Goal: Information Seeking & Learning: Learn about a topic

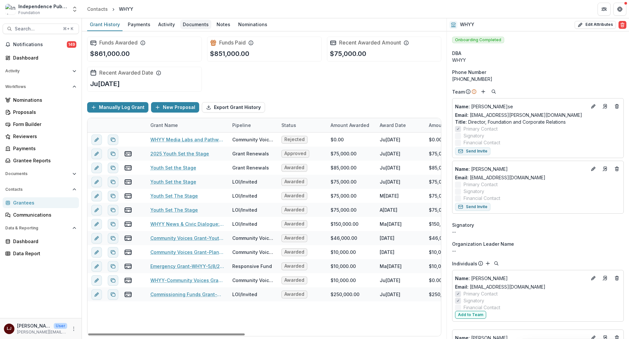
click at [192, 23] on div "Documents" at bounding box center [195, 24] width 31 height 9
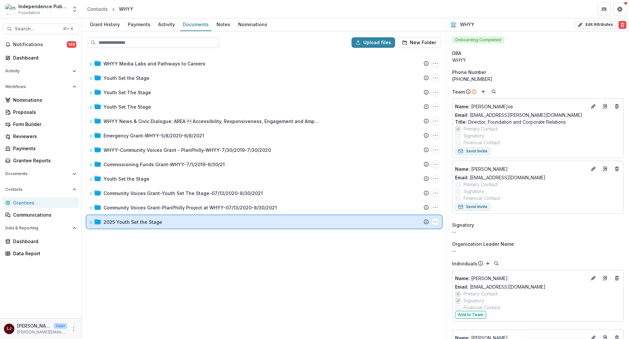
click at [91, 221] on icon at bounding box center [91, 222] width 2 height 3
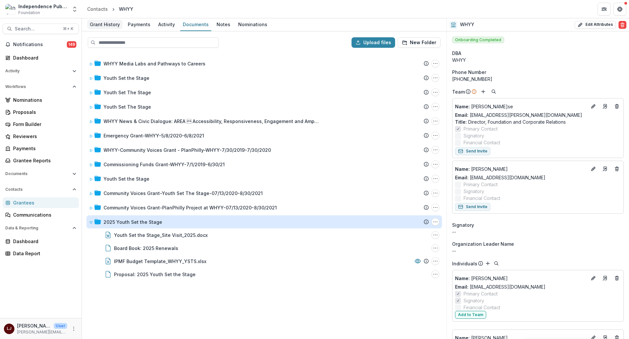
click at [109, 23] on div "Grant History" at bounding box center [104, 24] width 35 height 9
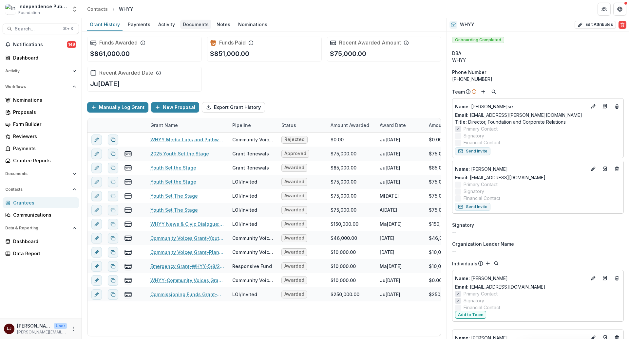
click at [189, 25] on div "Documents" at bounding box center [195, 24] width 31 height 9
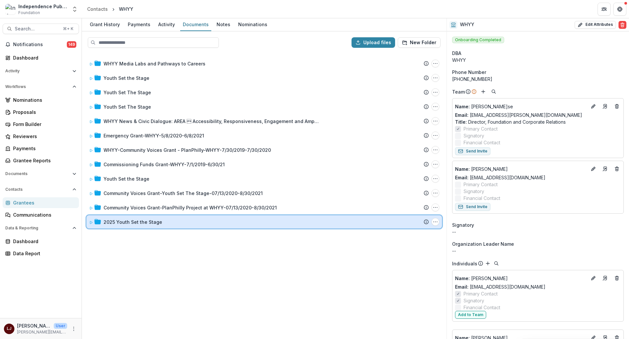
click at [90, 221] on icon at bounding box center [91, 223] width 4 height 4
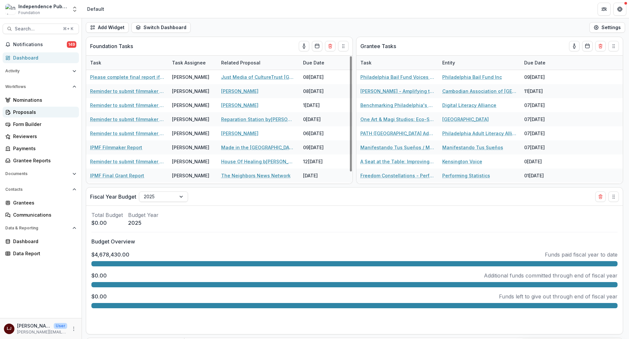
click at [35, 111] on div "Proposals" at bounding box center [43, 112] width 61 height 7
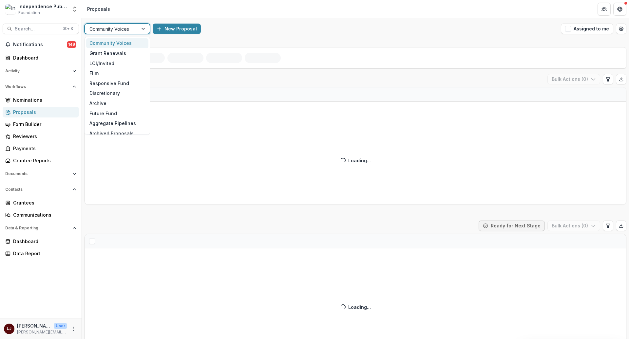
click at [134, 29] on div "Community Voices" at bounding box center [111, 28] width 53 height 9
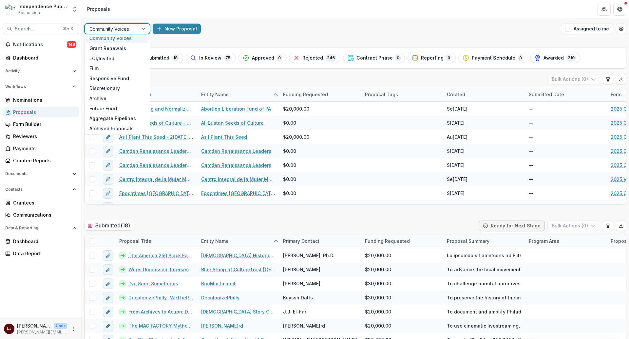
click at [114, 40] on div "Community Voices" at bounding box center [117, 38] width 62 height 10
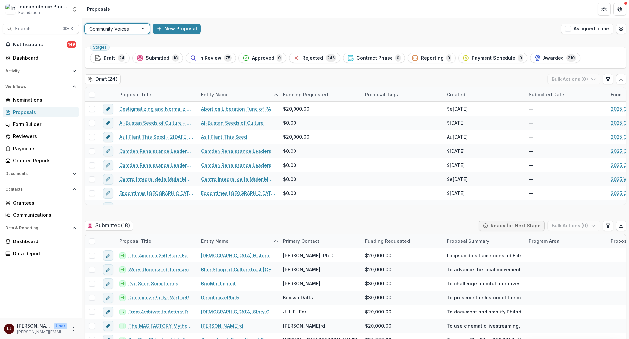
click at [111, 30] on div at bounding box center [111, 29] width 44 height 8
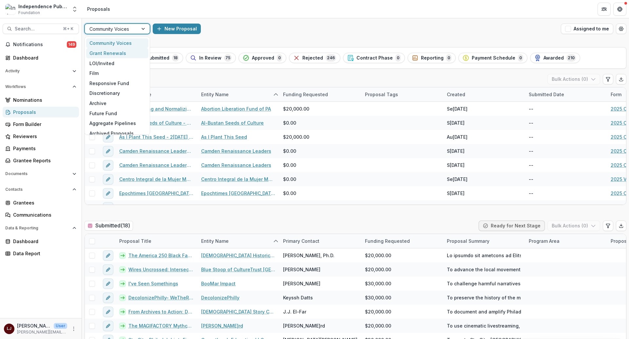
click at [103, 49] on div "Grant Renewals" at bounding box center [117, 53] width 62 height 10
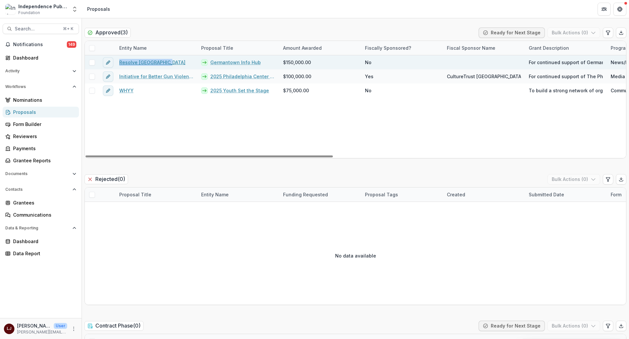
scroll to position [634, 0]
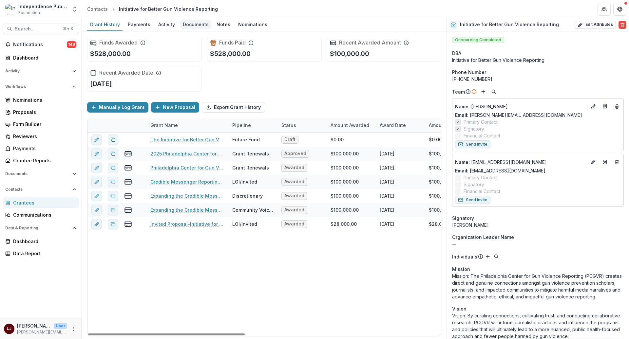
click at [188, 28] on div "Documents" at bounding box center [195, 24] width 31 height 9
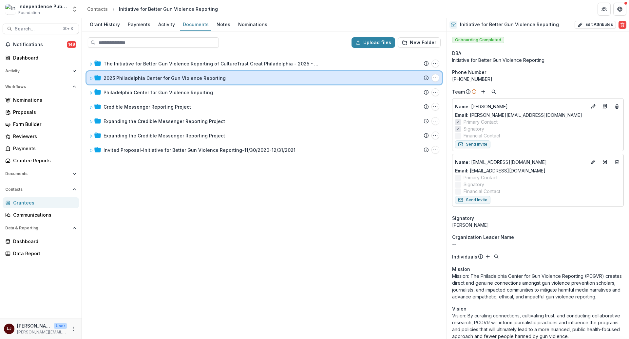
click at [89, 73] on div "2025 Philadelphia Center for Gun Violence Reporting Submission Temelio Proposal…" at bounding box center [263, 77] width 355 height 13
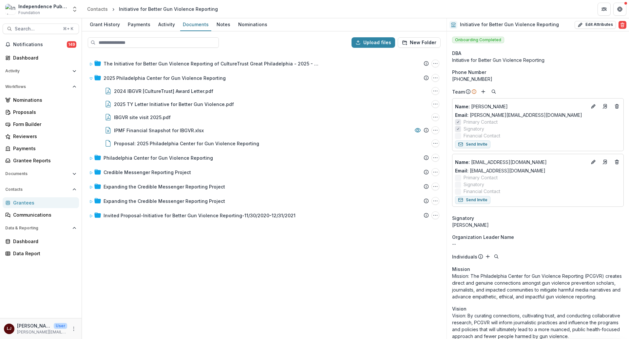
click at [145, 8] on div "Initiative for Better Gun Violence Reporting" at bounding box center [168, 9] width 99 height 7
copy header "Initiative for Better Gun Violence Reporting"
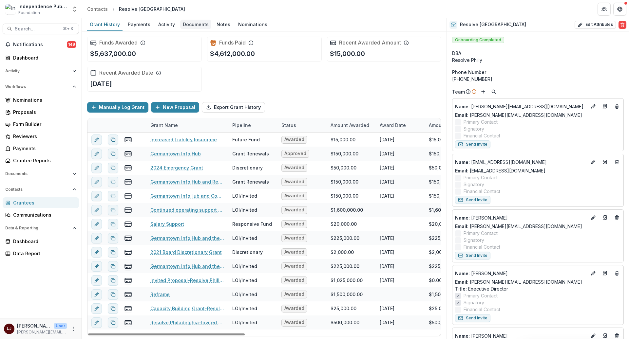
click at [195, 25] on div "Documents" at bounding box center [195, 24] width 31 height 9
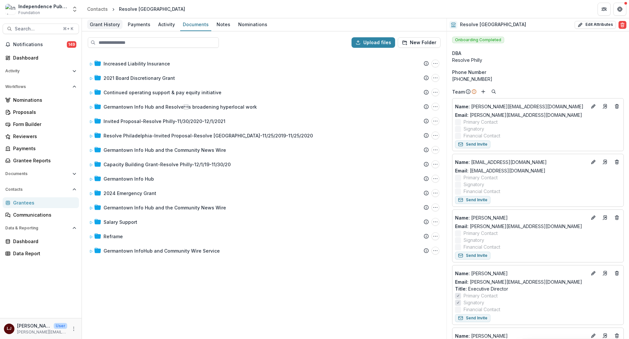
click at [101, 24] on div "Grant History" at bounding box center [104, 24] width 35 height 9
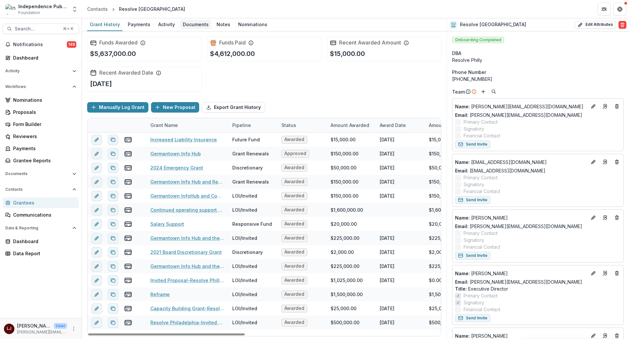
click at [182, 25] on div "Documents" at bounding box center [195, 24] width 31 height 9
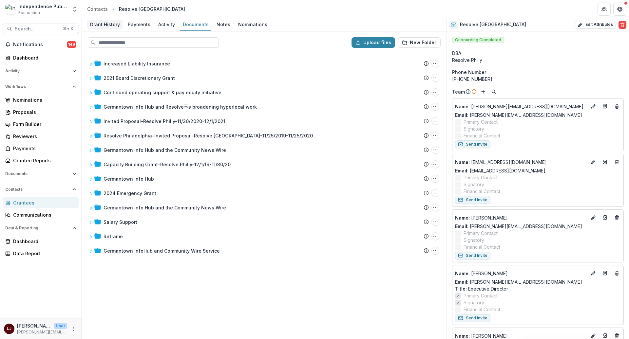
click at [100, 25] on div "Grant History" at bounding box center [104, 24] width 35 height 9
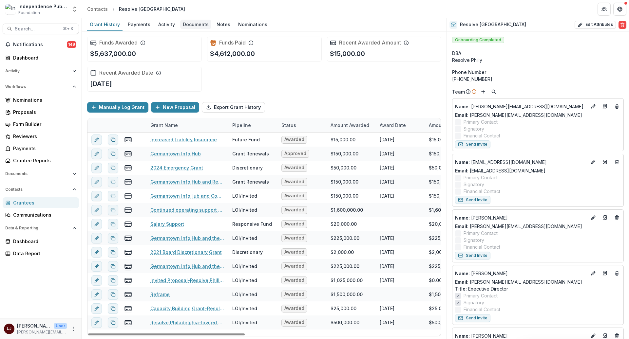
click at [192, 24] on div "Documents" at bounding box center [195, 24] width 31 height 9
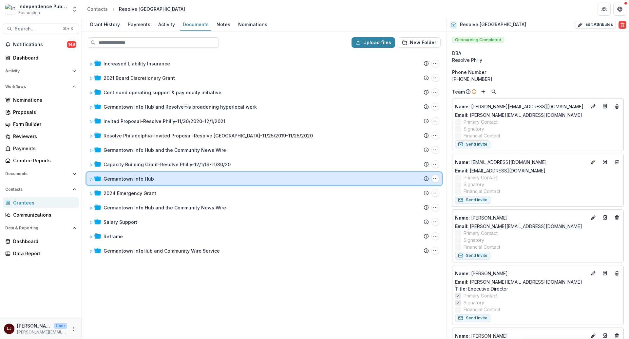
click at [90, 177] on icon at bounding box center [91, 179] width 4 height 4
